Goal: Task Accomplishment & Management: Use online tool/utility

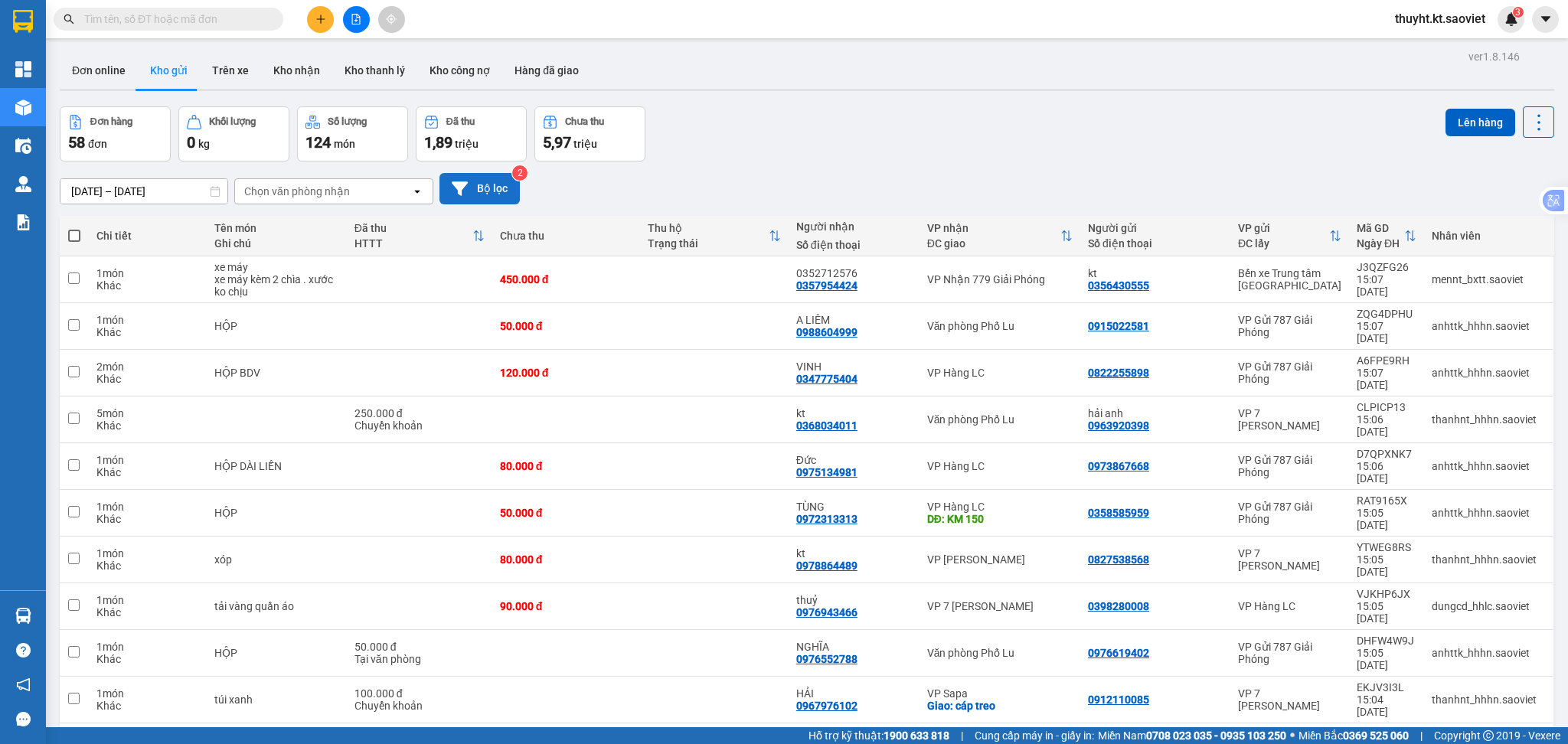
click at [494, 190] on button "Bộ lọc" at bounding box center [480, 188] width 80 height 31
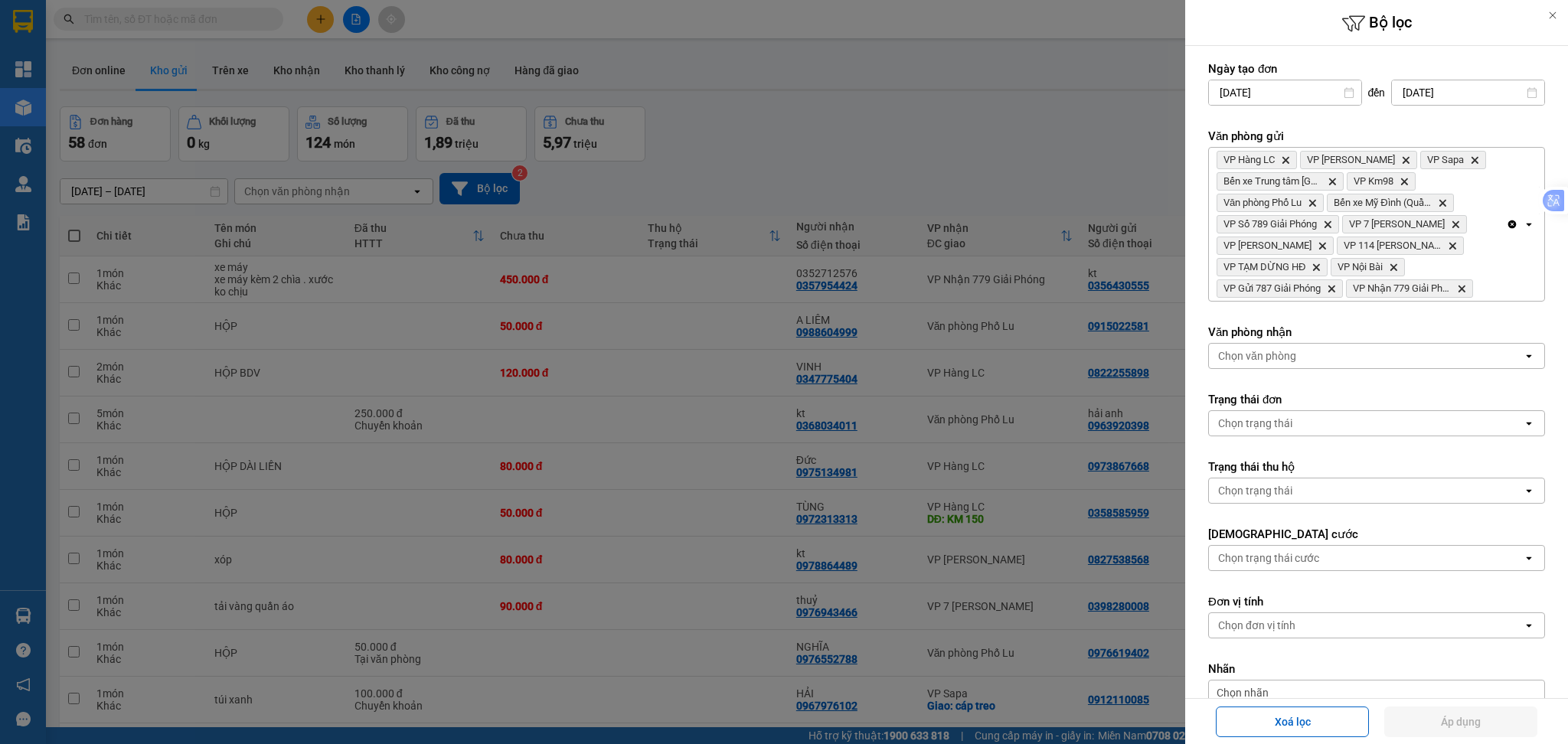
click at [1506, 224] on icon "Clear all" at bounding box center [1512, 225] width 12 height 12
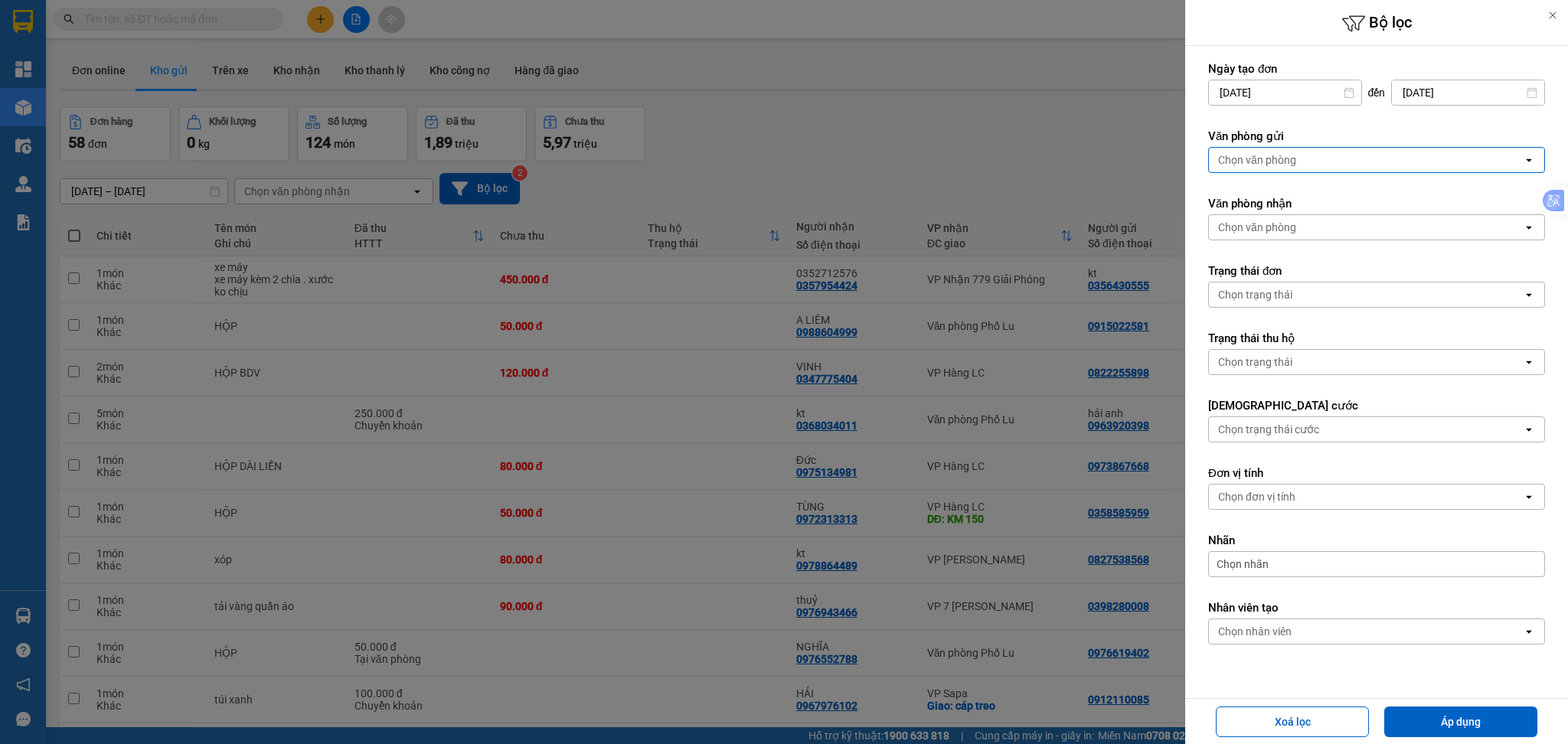
click at [1274, 159] on div "Chọn văn phòng" at bounding box center [1257, 160] width 78 height 15
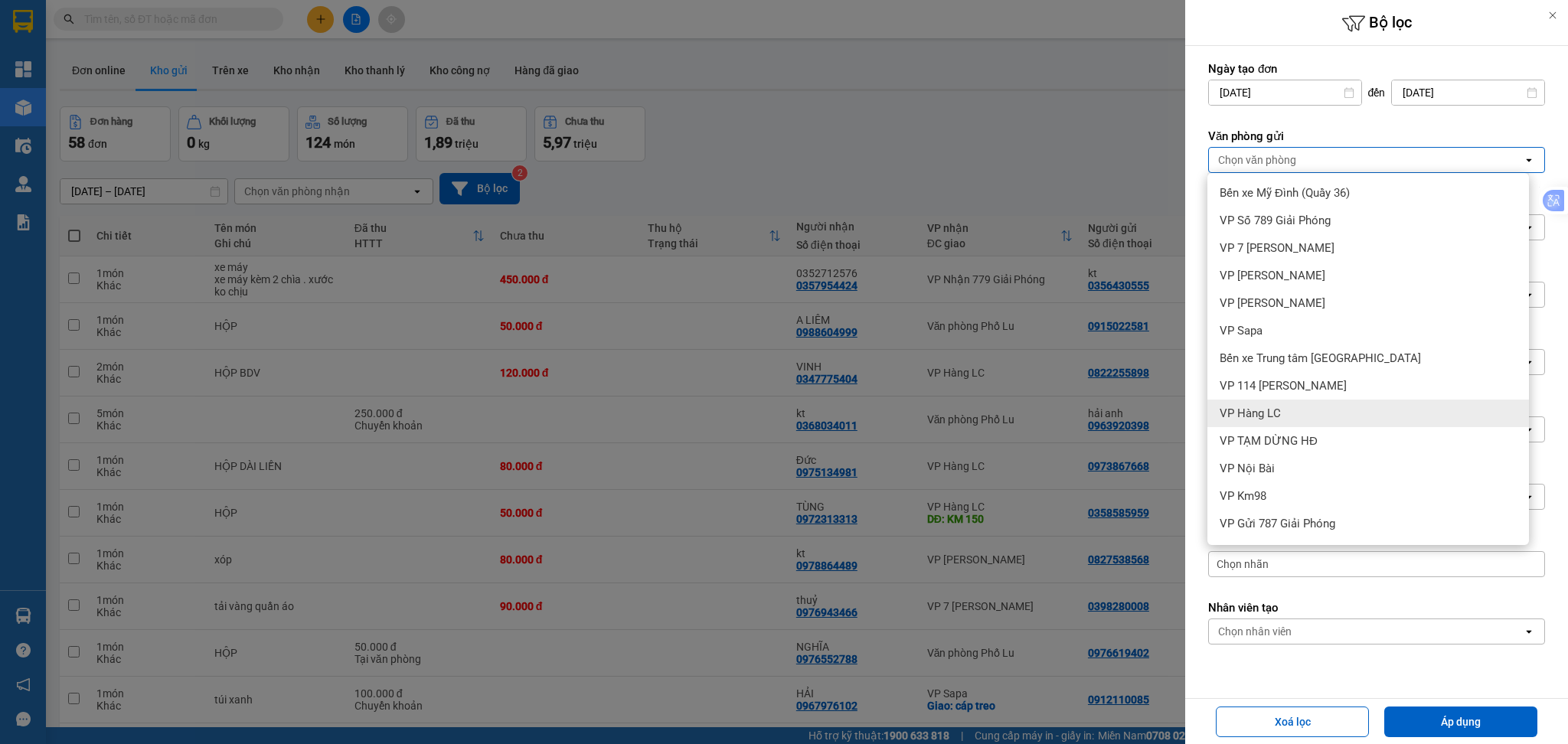
click at [1275, 415] on span "VP Hàng LC" at bounding box center [1250, 414] width 61 height 15
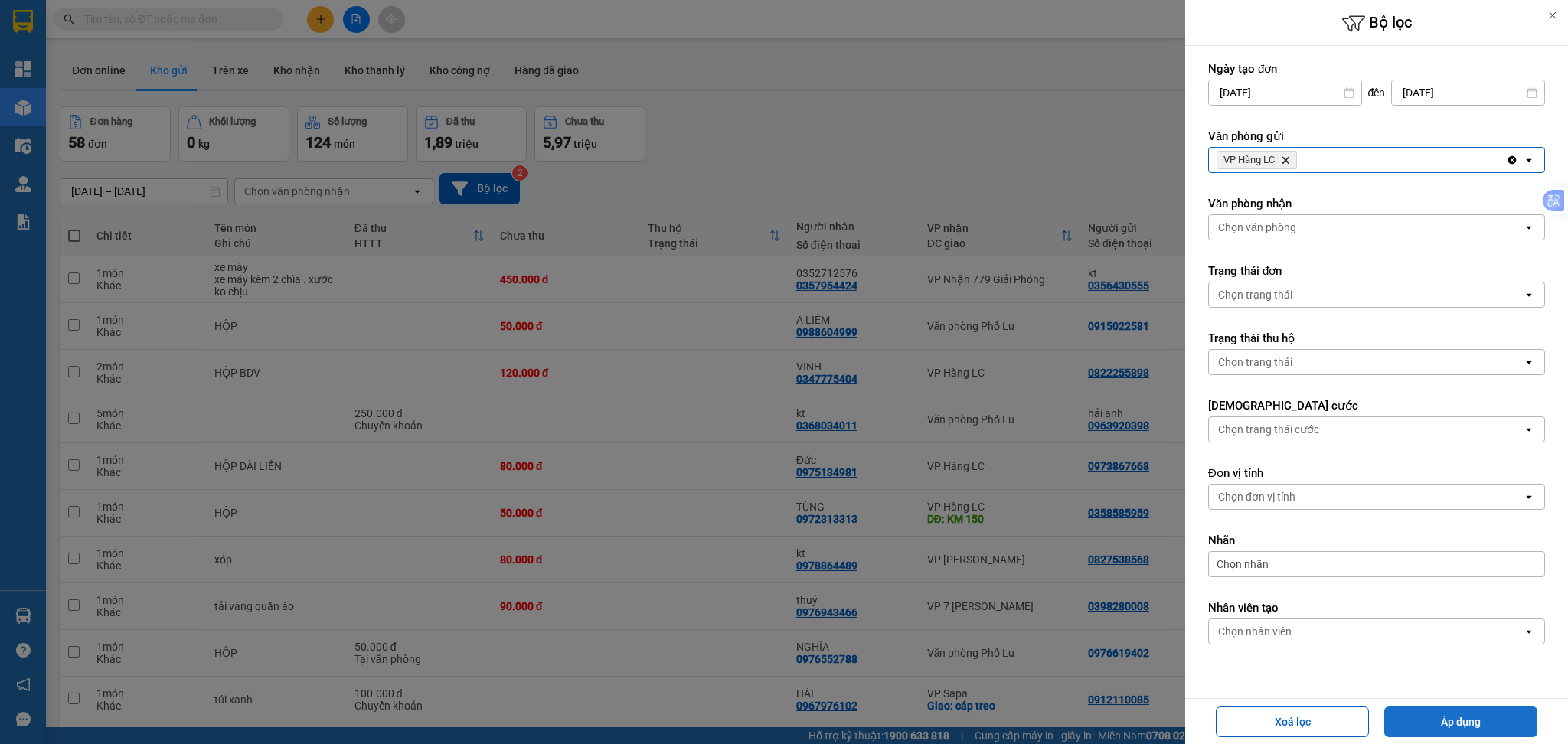
click at [1464, 708] on button "Áp dụng" at bounding box center [1461, 722] width 153 height 31
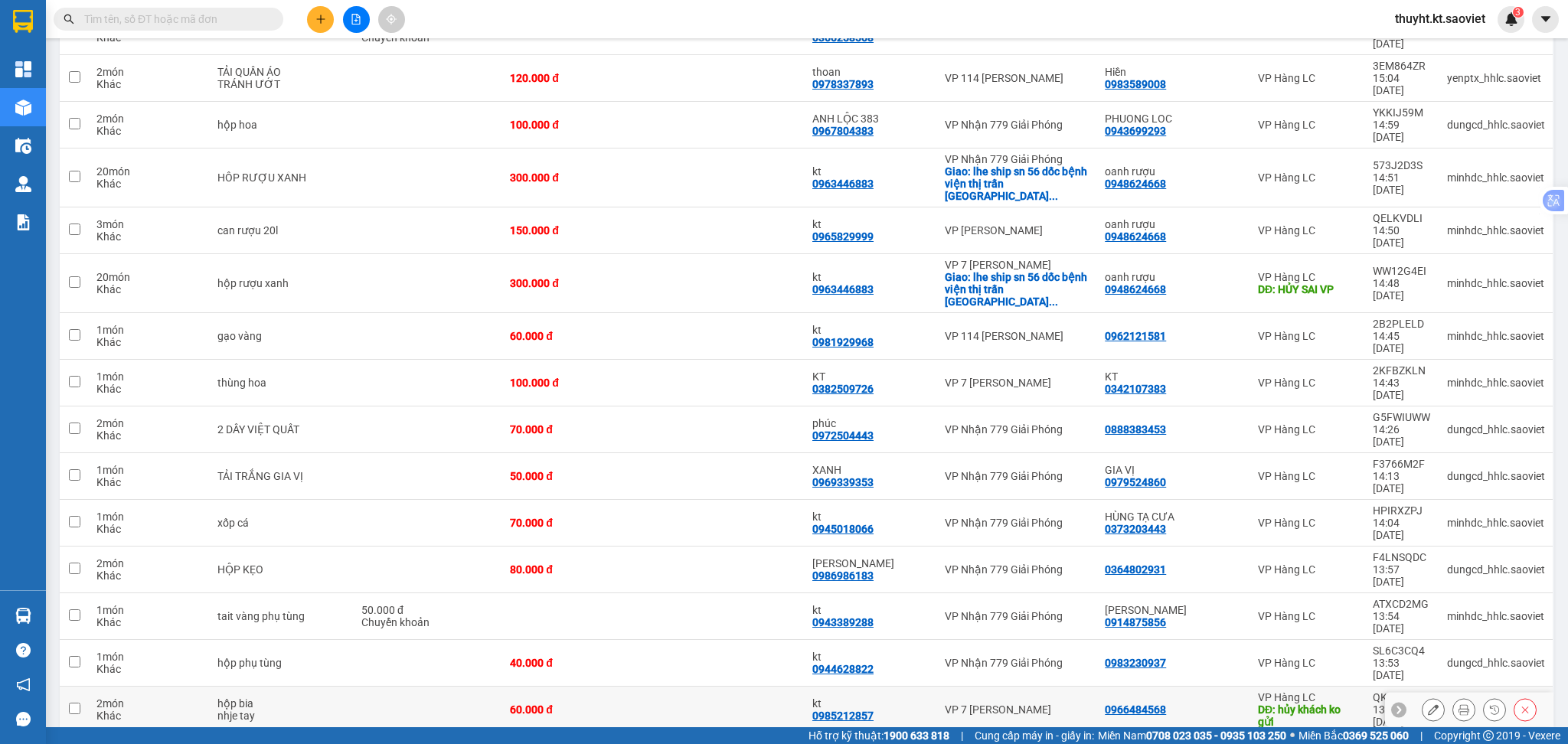
scroll to position [344, 0]
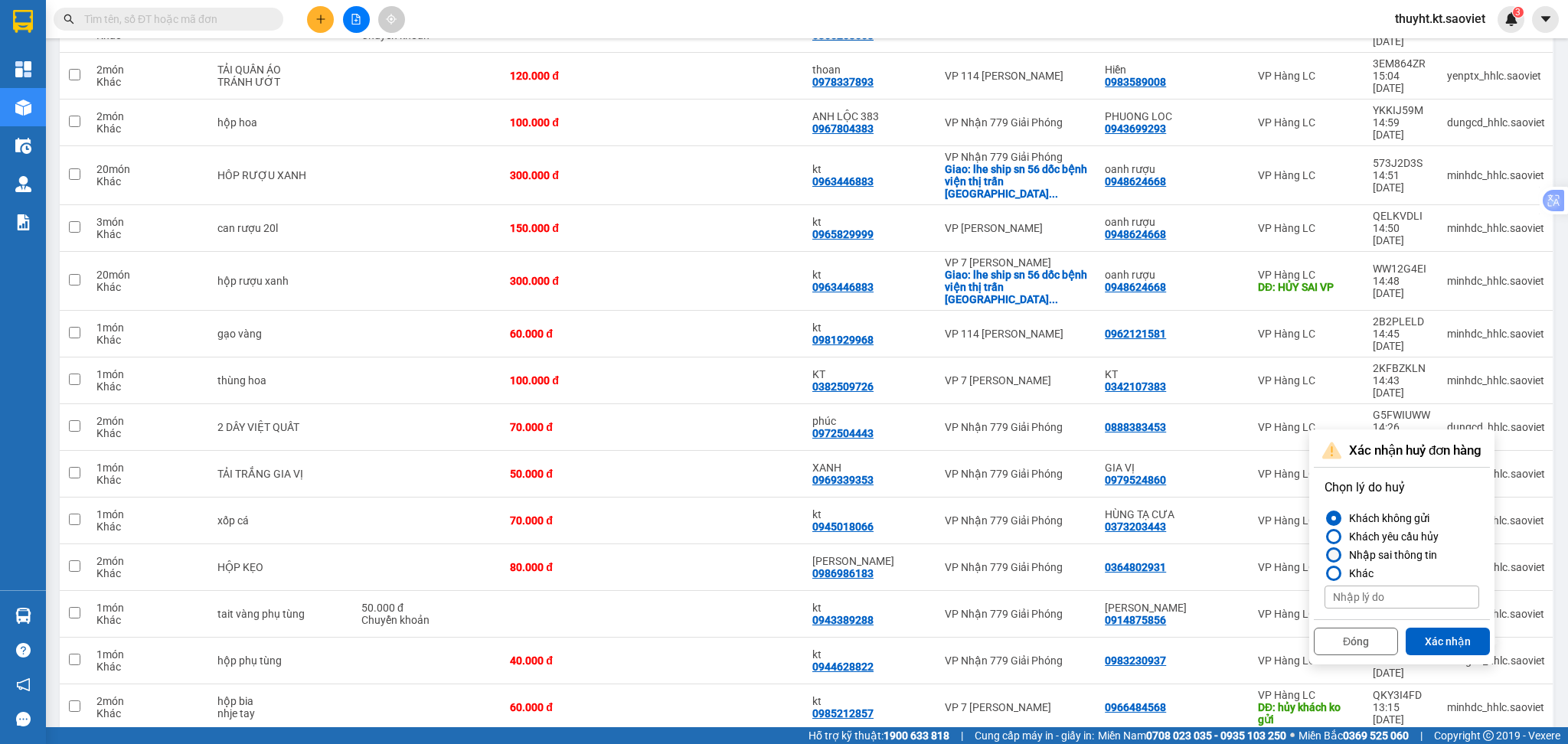
click at [1403, 557] on div "Nhập sai thông tin" at bounding box center [1390, 556] width 94 height 18
click at [1324, 556] on input "Nhập sai thông tin" at bounding box center [1324, 556] width 0 height 0
click at [1459, 638] on button "Xác nhận" at bounding box center [1448, 642] width 84 height 28
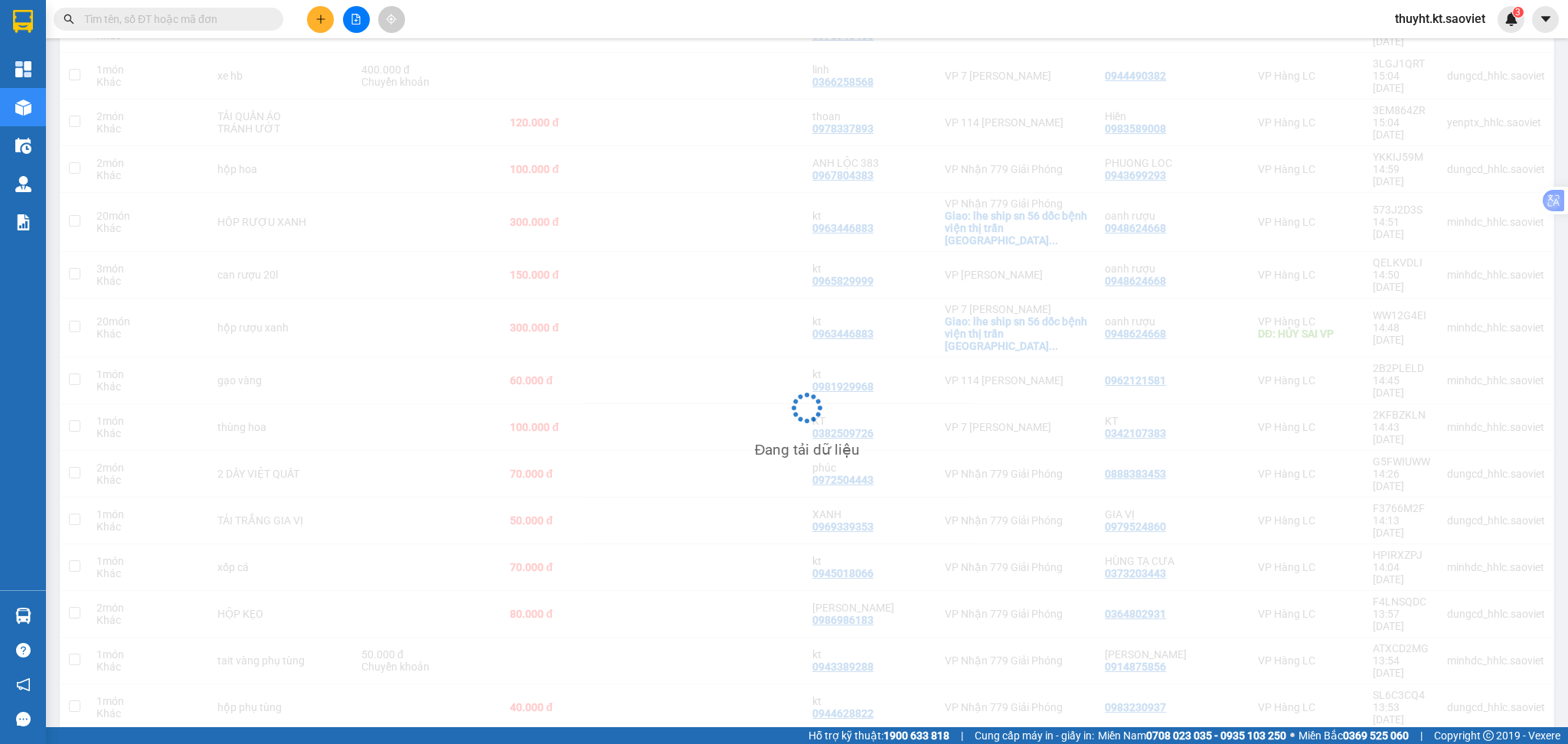
scroll to position [297, 0]
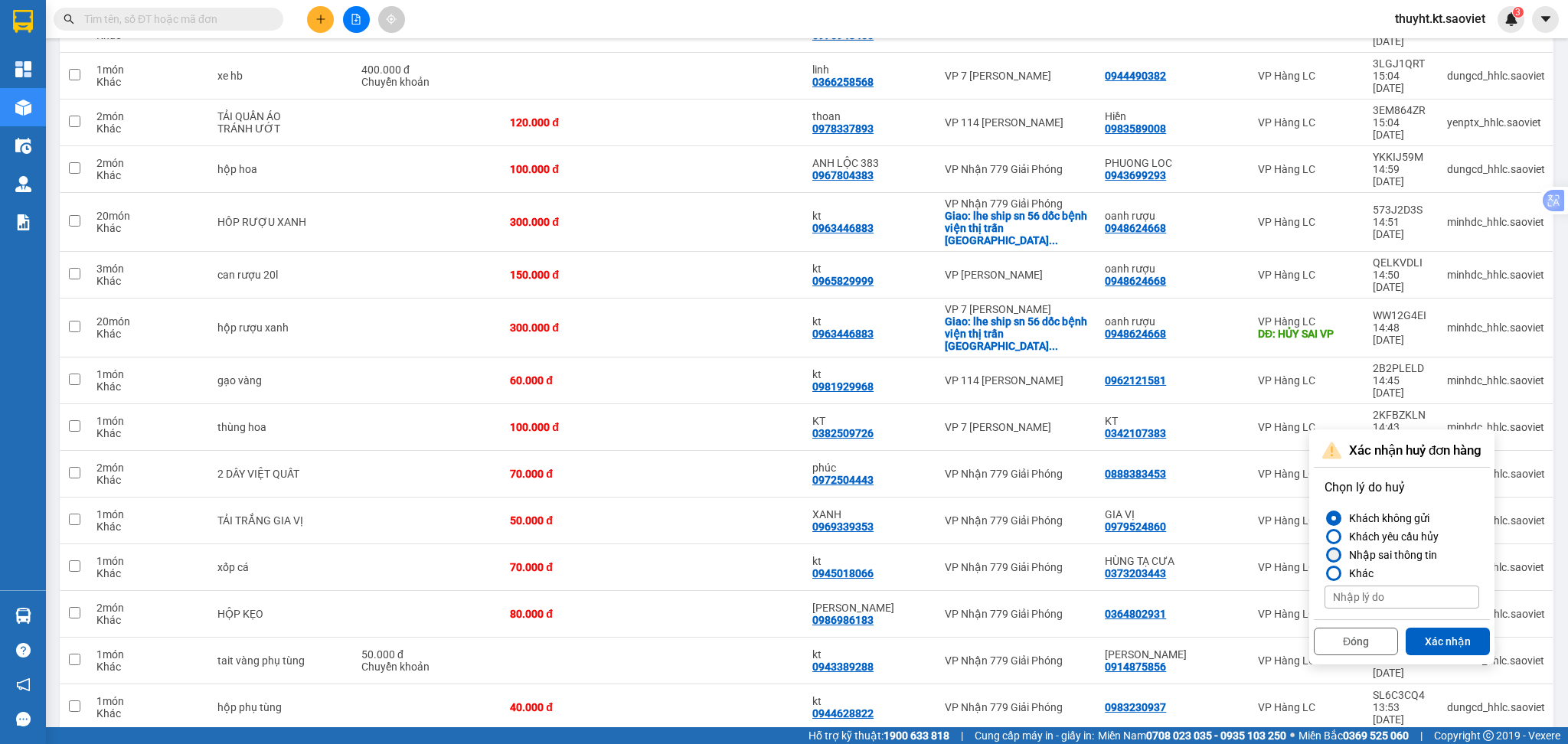
click at [1394, 556] on div "Nhập sai thông tin" at bounding box center [1390, 556] width 94 height 18
click at [1324, 556] on input "Nhập sai thông tin" at bounding box center [1324, 556] width 0 height 0
click at [1452, 640] on button "Xác nhận" at bounding box center [1448, 642] width 84 height 28
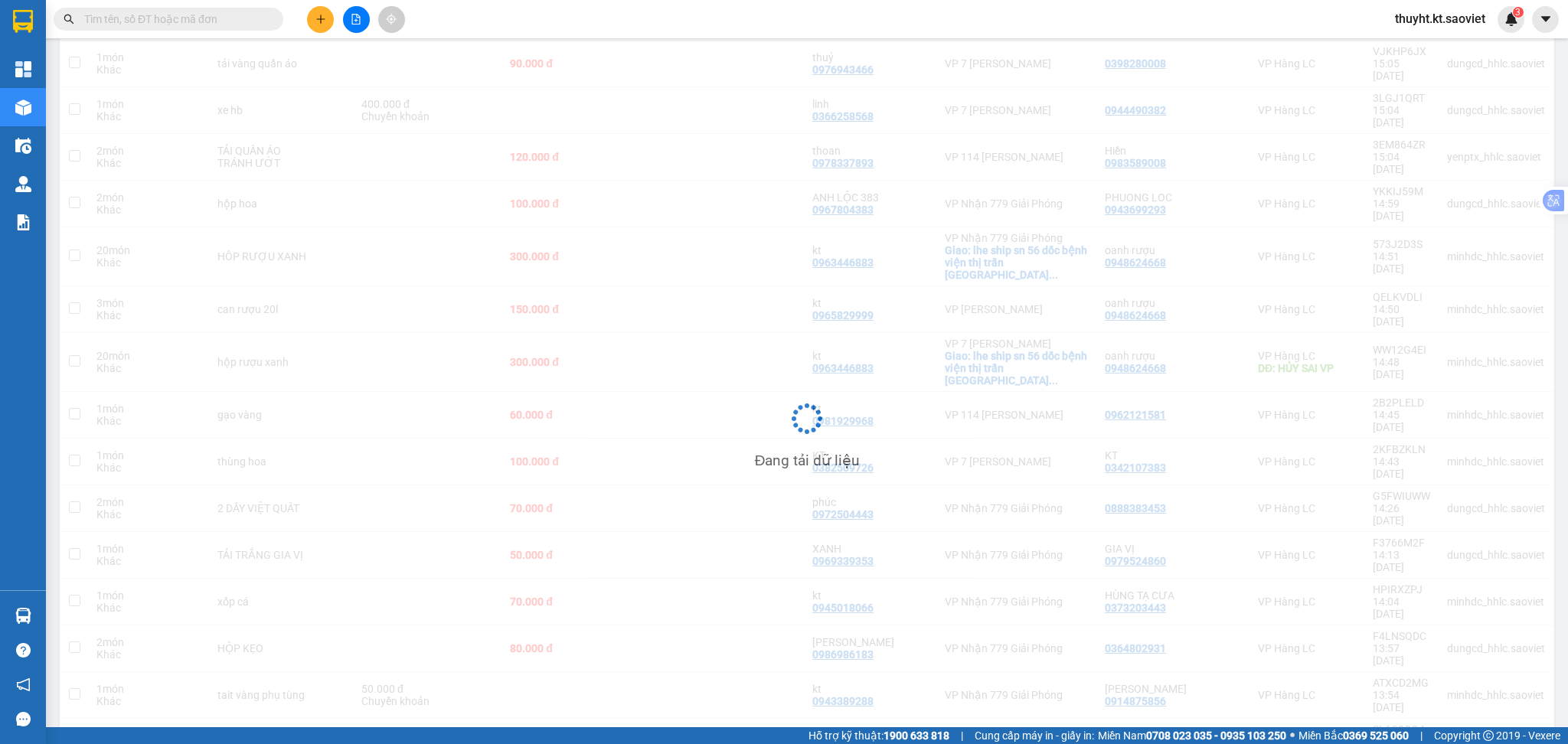
scroll to position [263, 0]
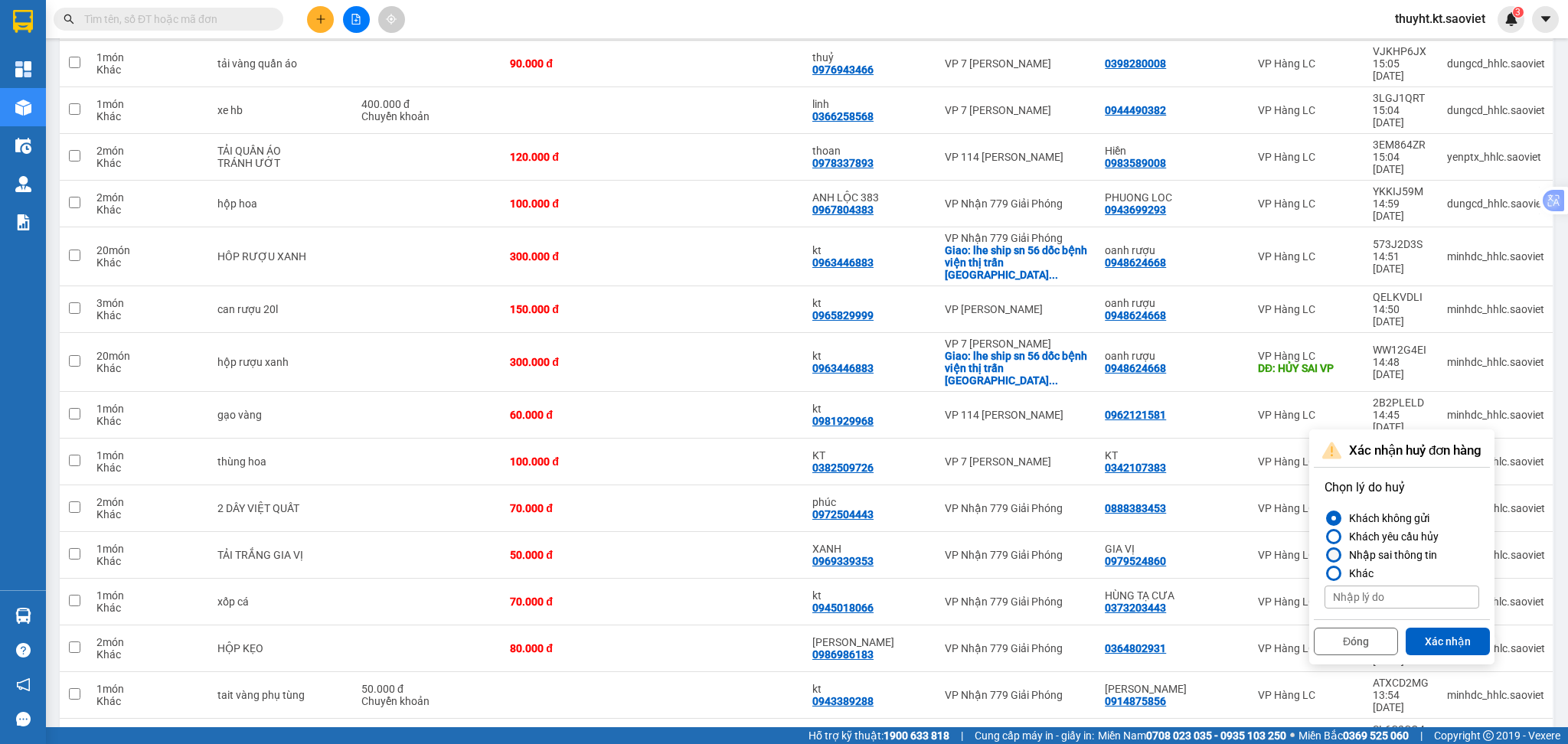
click at [1376, 558] on div "Nhập sai thông tin" at bounding box center [1390, 556] width 94 height 18
click at [1324, 556] on input "Nhập sai thông tin" at bounding box center [1324, 556] width 0 height 0
click at [1449, 647] on button "Xác nhận" at bounding box center [1448, 642] width 84 height 28
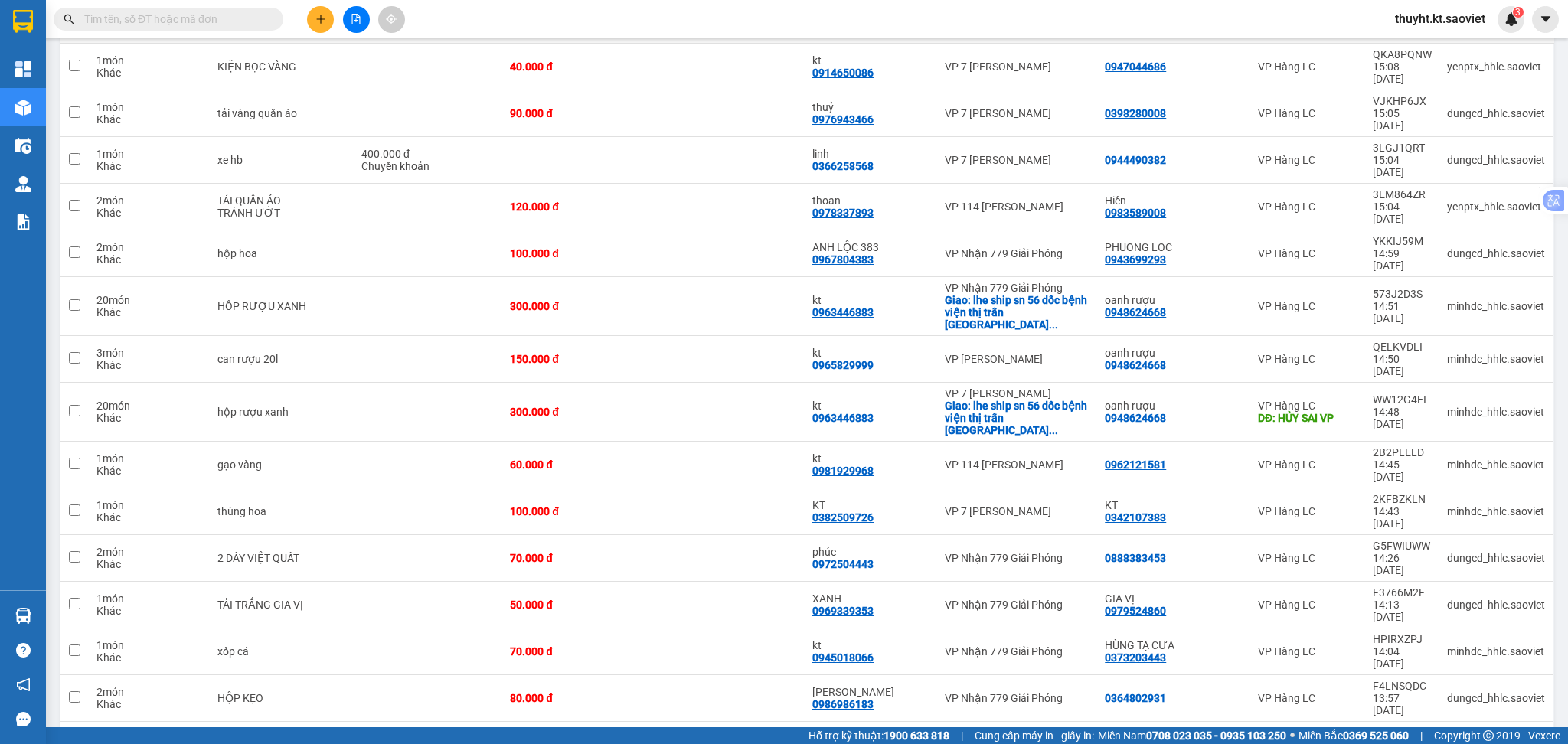
scroll to position [215, 0]
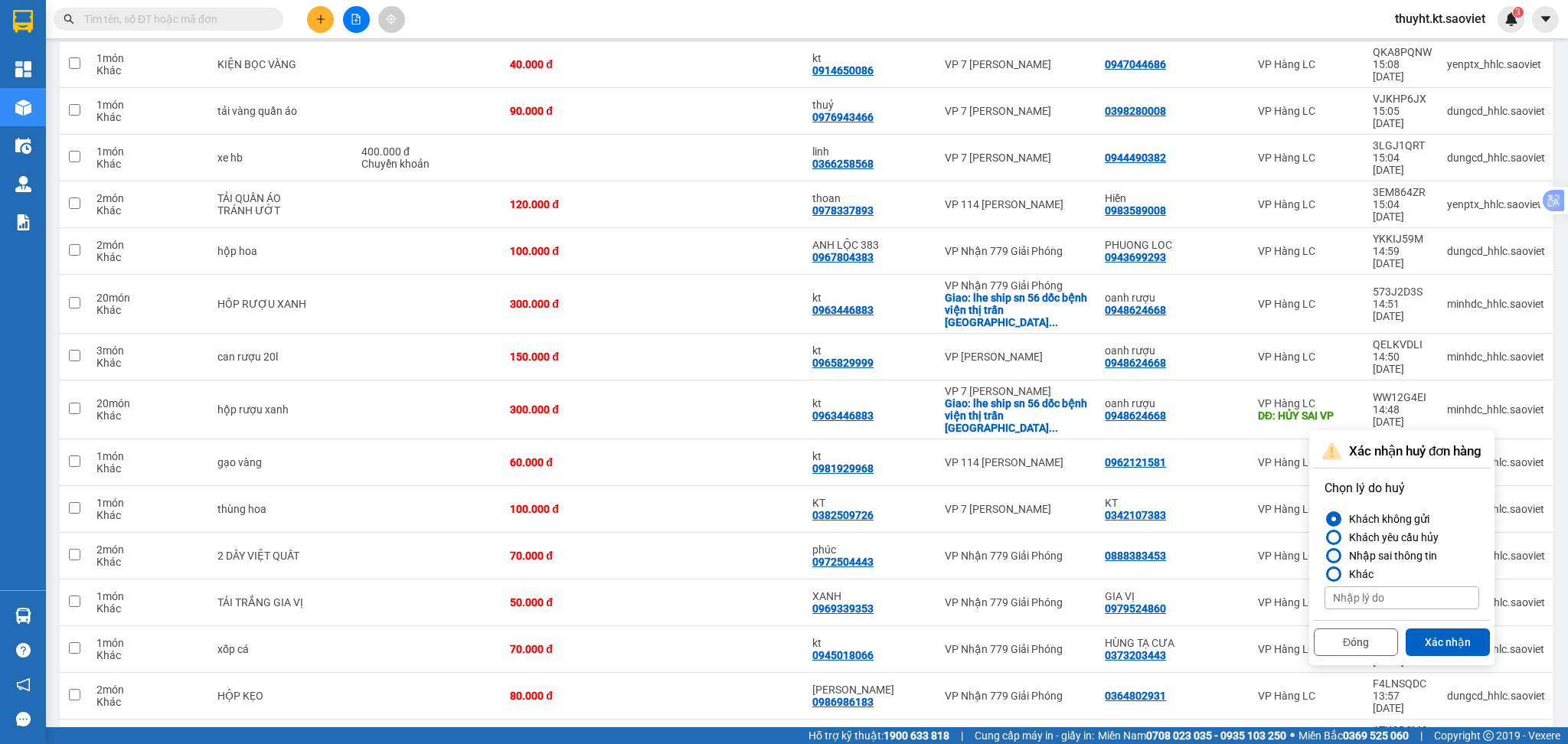
click at [1383, 556] on div "Nhập sai thông tin" at bounding box center [1390, 556] width 94 height 18
click at [1324, 556] on input "Nhập sai thông tin" at bounding box center [1324, 556] width 0 height 0
click at [1450, 642] on button "Xác nhận" at bounding box center [1448, 643] width 84 height 28
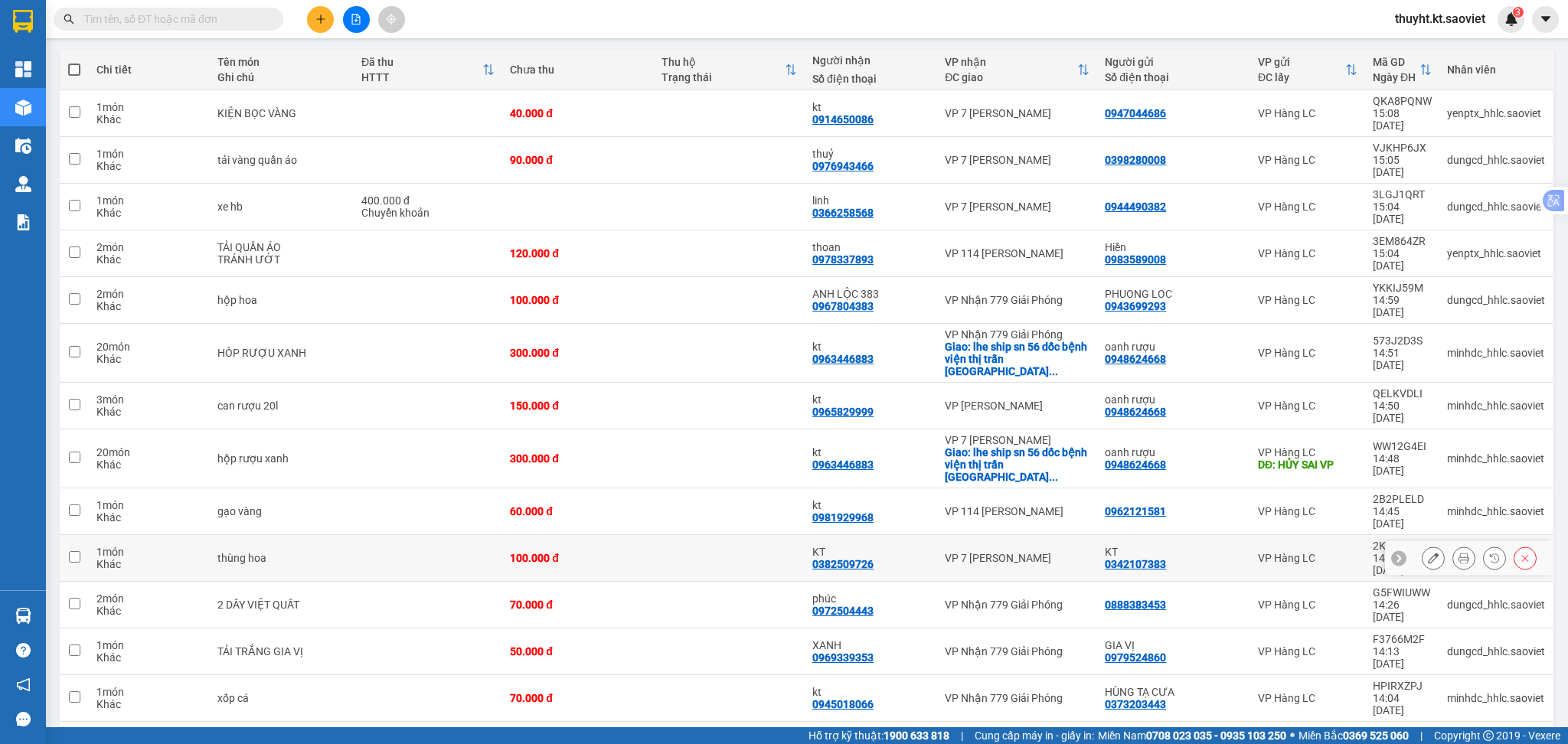
scroll to position [169, 0]
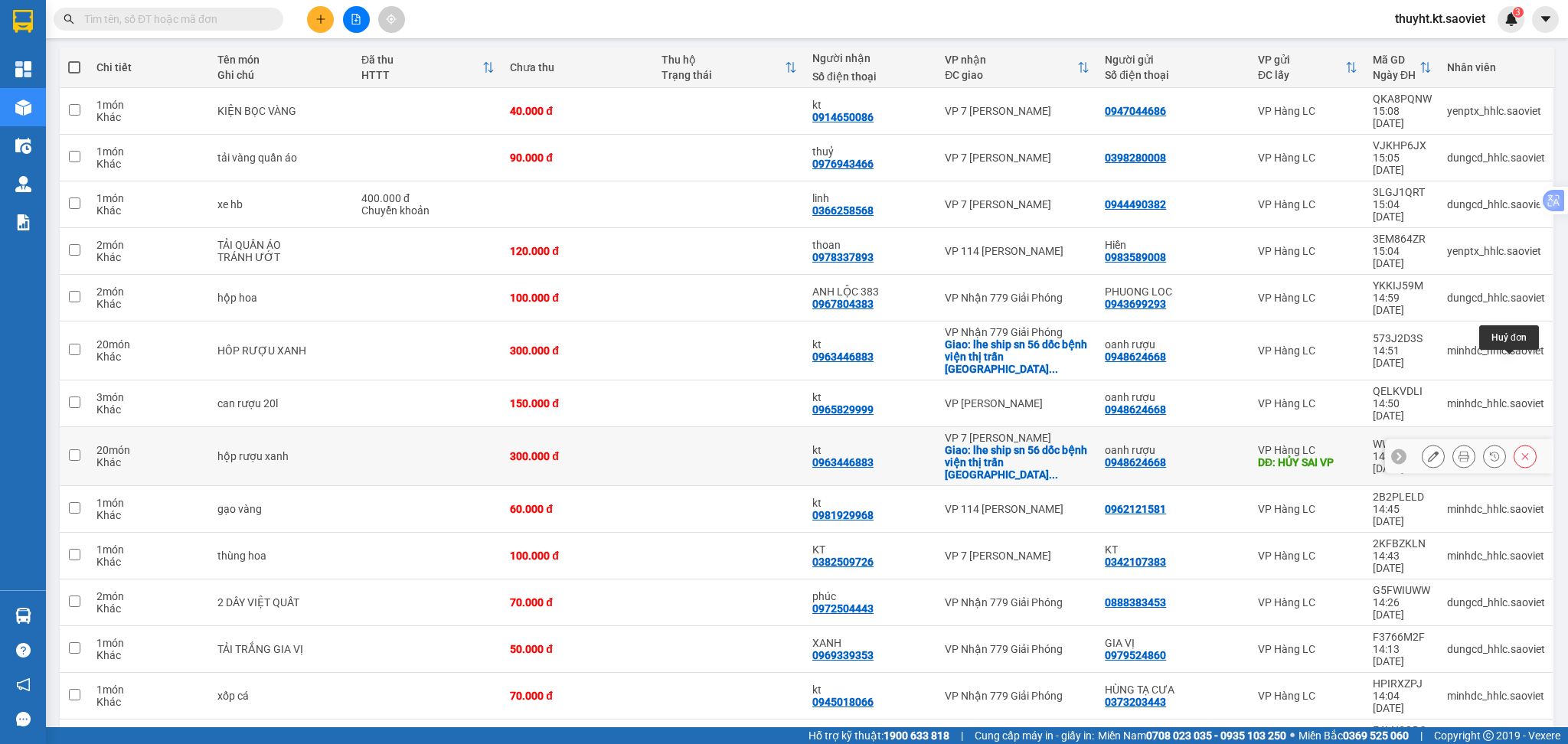
click at [1520, 451] on icon at bounding box center [1525, 457] width 11 height 11
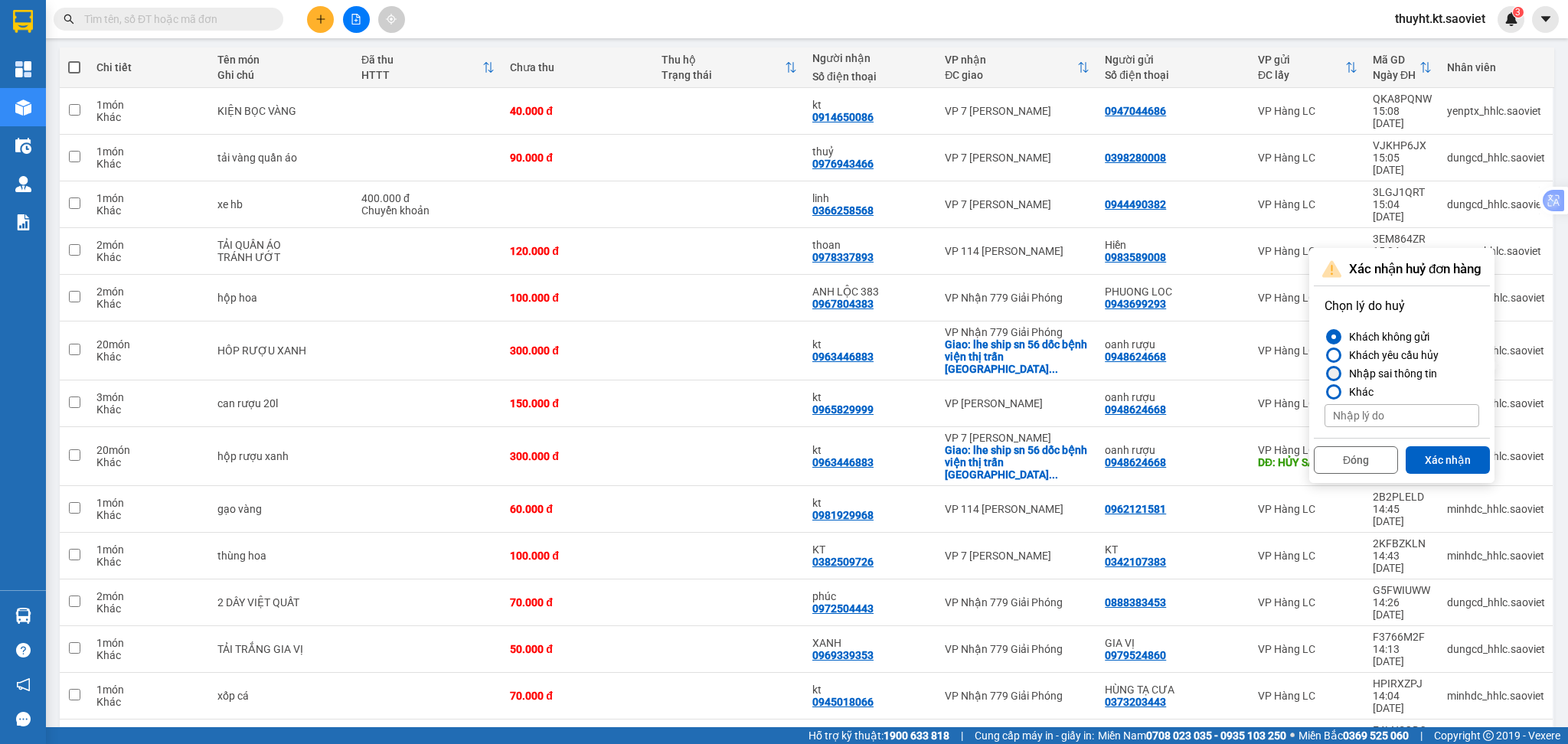
click at [1377, 375] on div "Nhập sai thông tin" at bounding box center [1390, 374] width 94 height 18
click at [1324, 374] on input "Nhập sai thông tin" at bounding box center [1324, 374] width 0 height 0
click at [1423, 442] on div "Đóng Xác nhận" at bounding box center [1402, 458] width 176 height 41
click at [1429, 454] on button "Xác nhận" at bounding box center [1448, 460] width 84 height 28
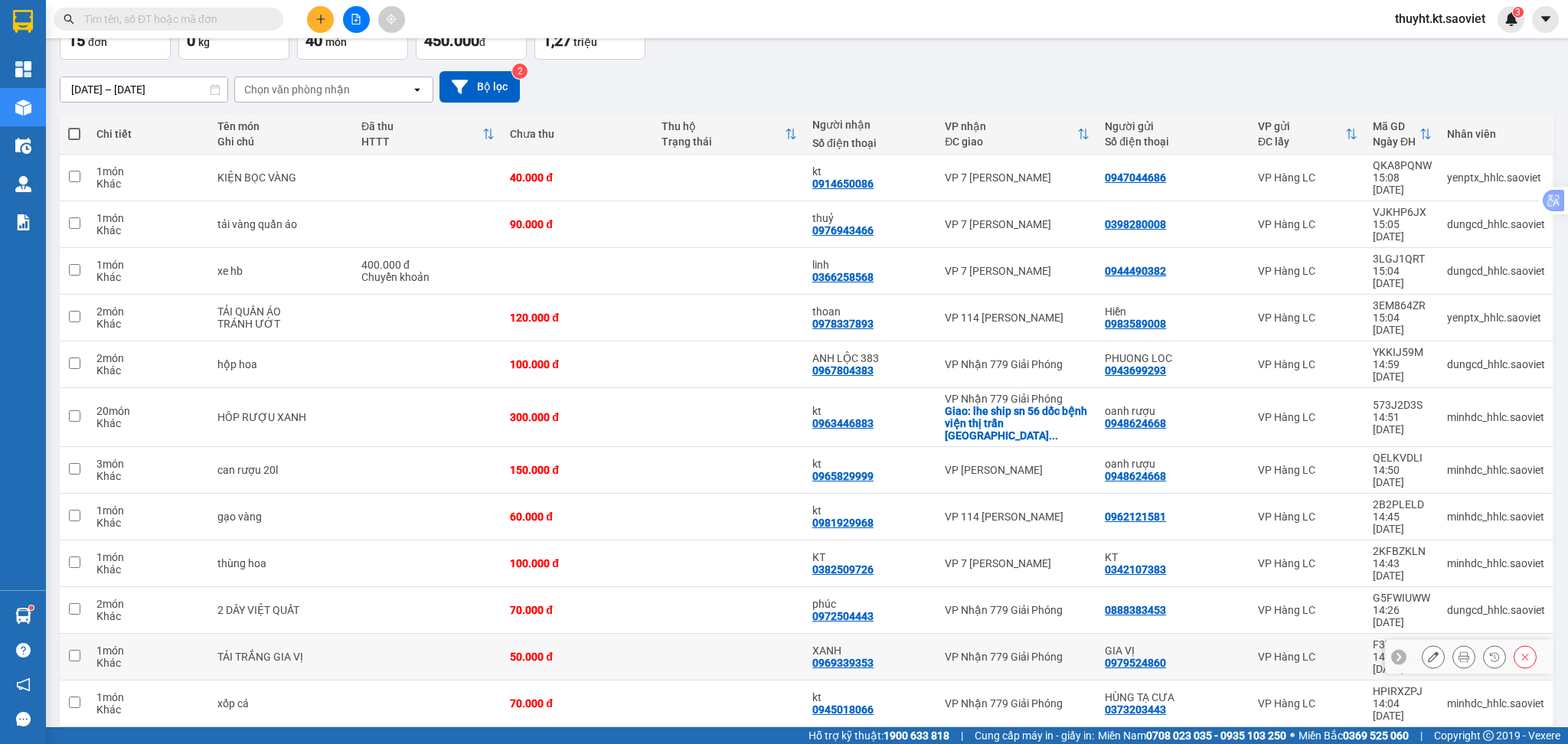
scroll to position [123, 0]
